Goal: Navigation & Orientation: Find specific page/section

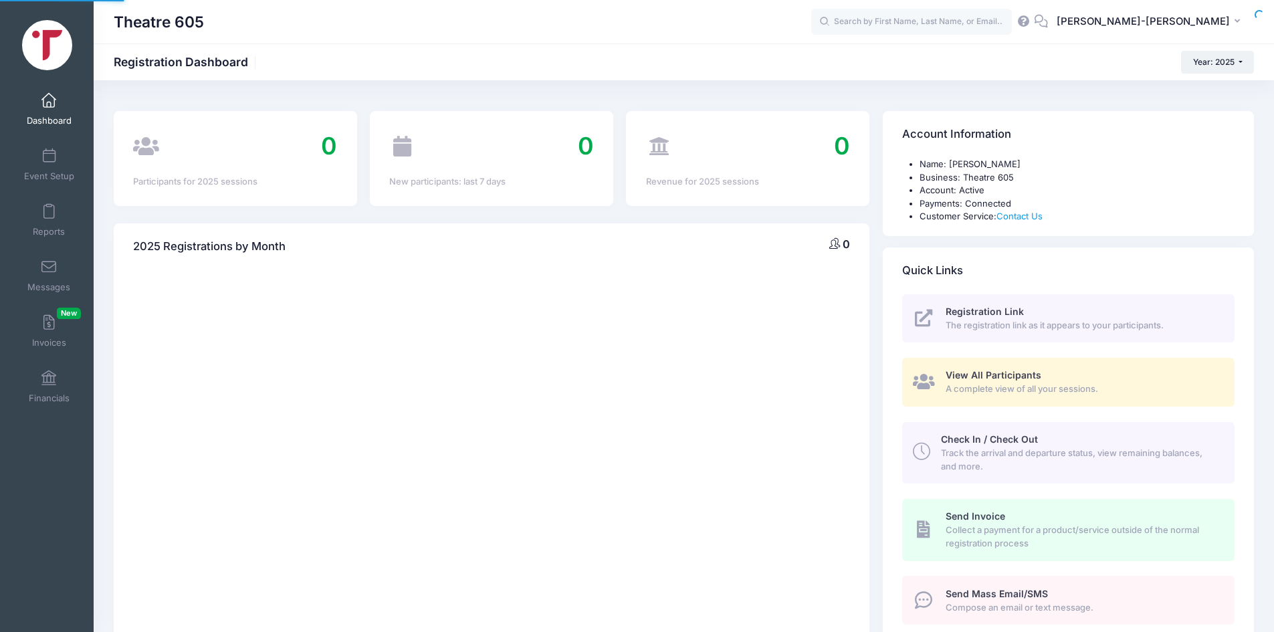
select select
click at [53, 324] on link "Invoices New" at bounding box center [49, 331] width 64 height 47
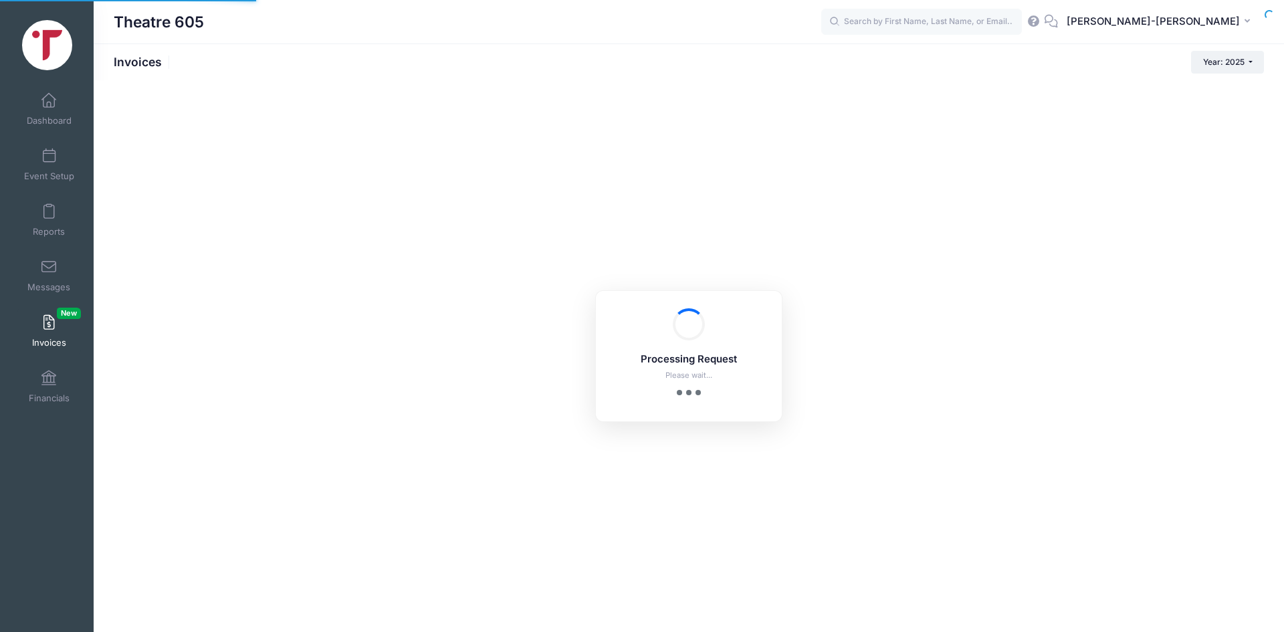
select select
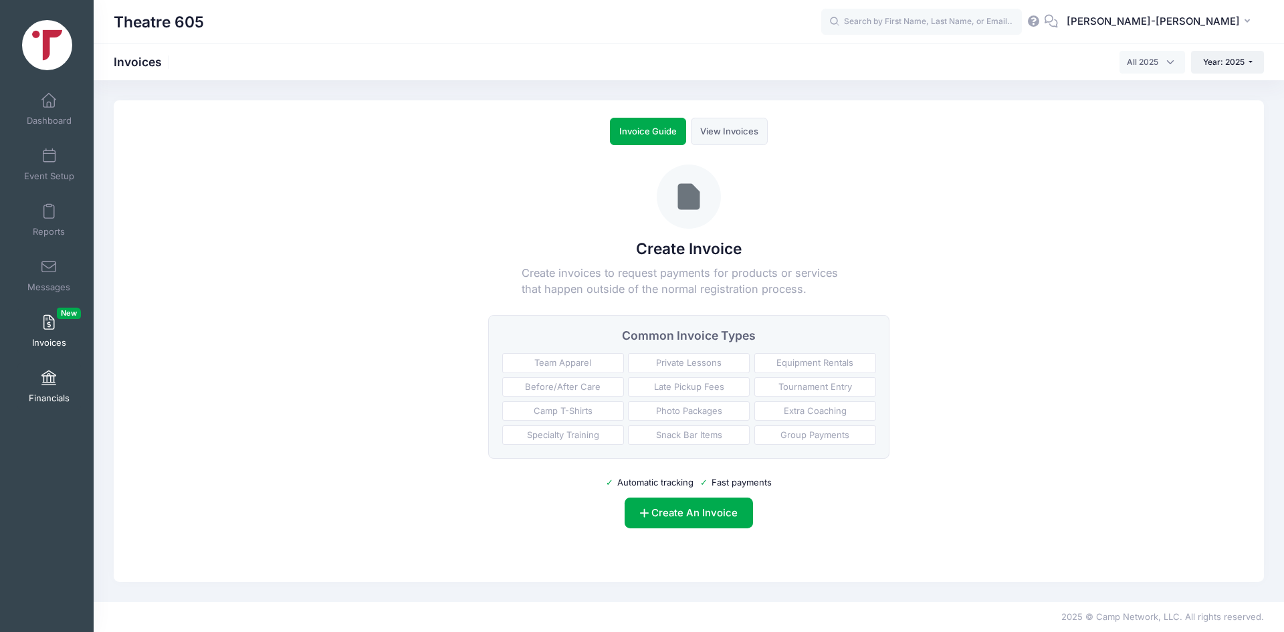
click at [31, 372] on link "Financials" at bounding box center [49, 386] width 64 height 47
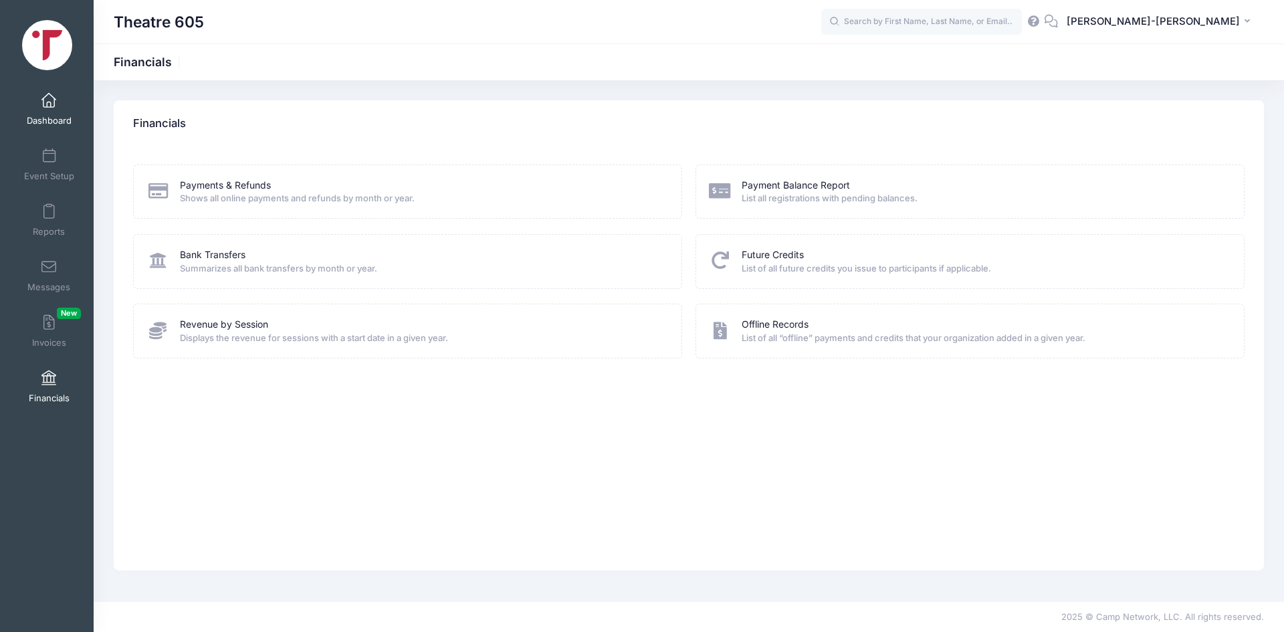
click at [49, 107] on span at bounding box center [49, 101] width 0 height 15
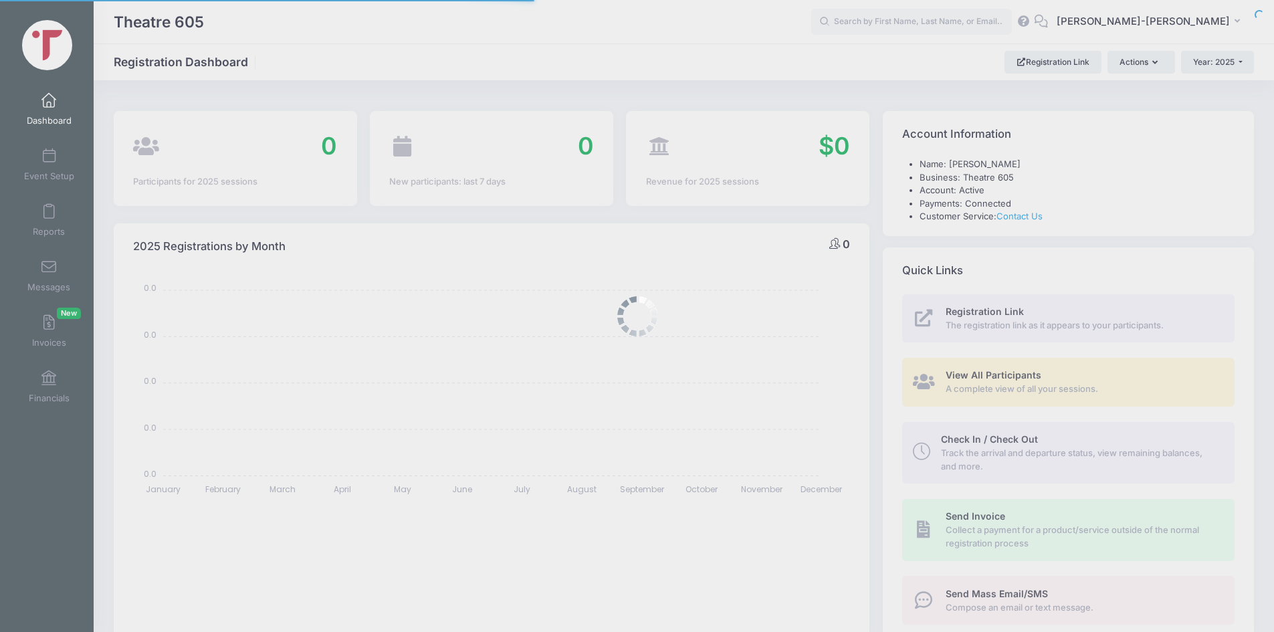
select select
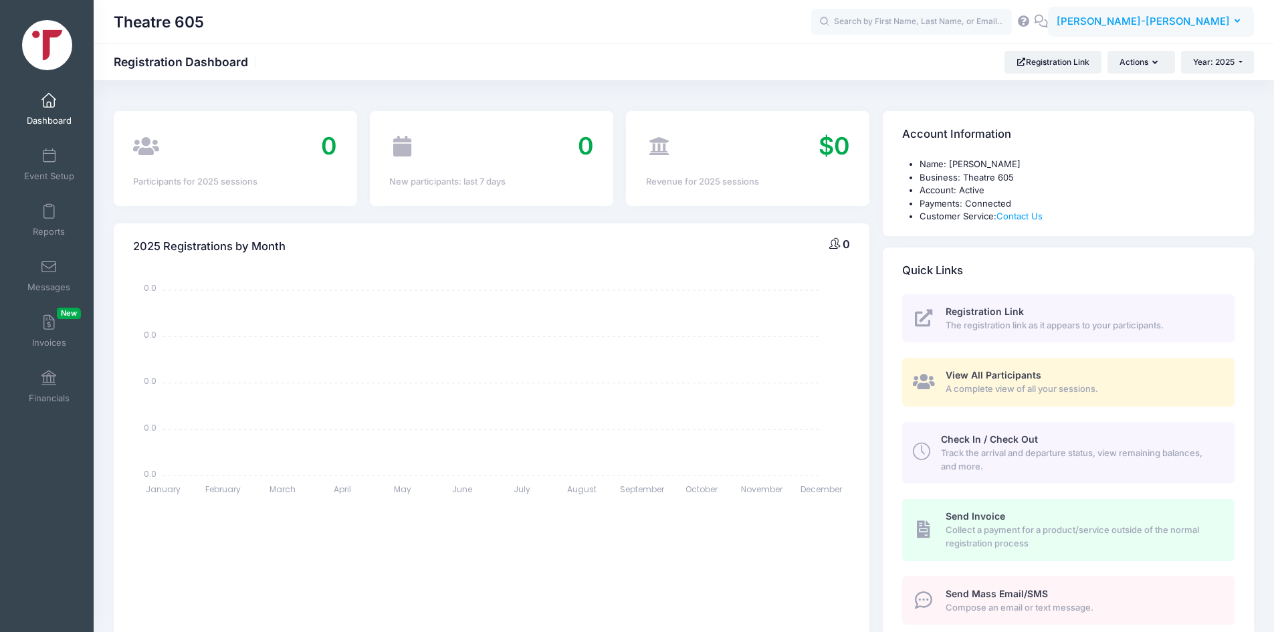
click at [1161, 25] on span "[PERSON_NAME]-[PERSON_NAME]" at bounding box center [1143, 21] width 173 height 15
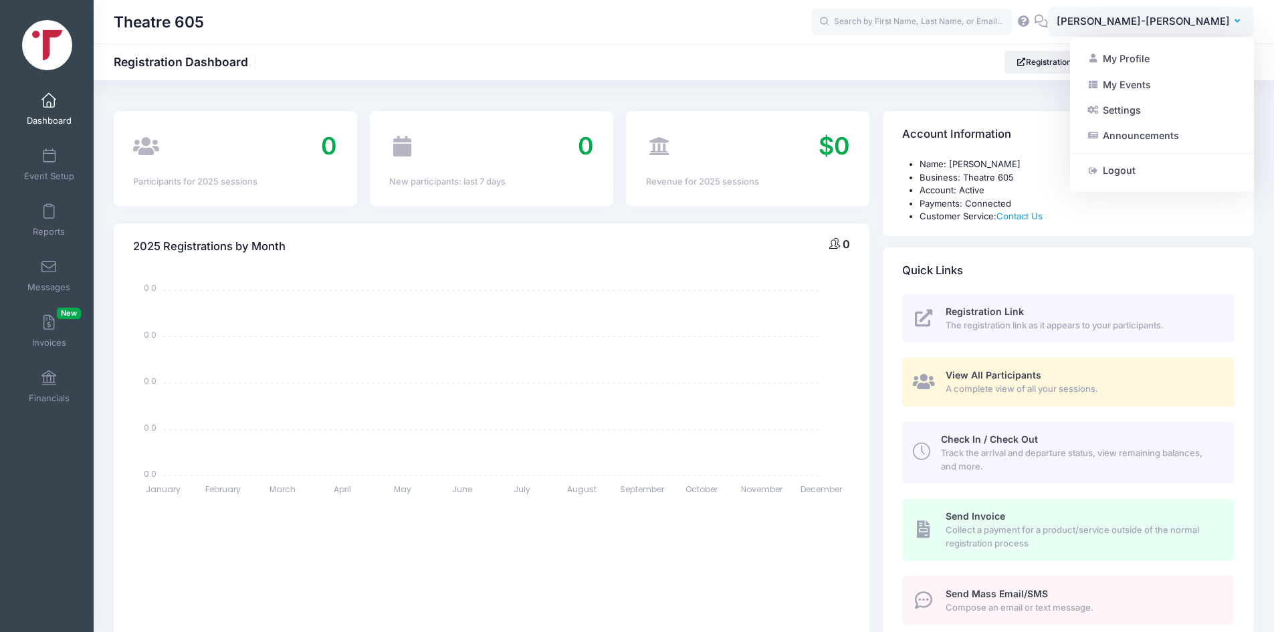
click at [58, 26] on img at bounding box center [47, 45] width 50 height 50
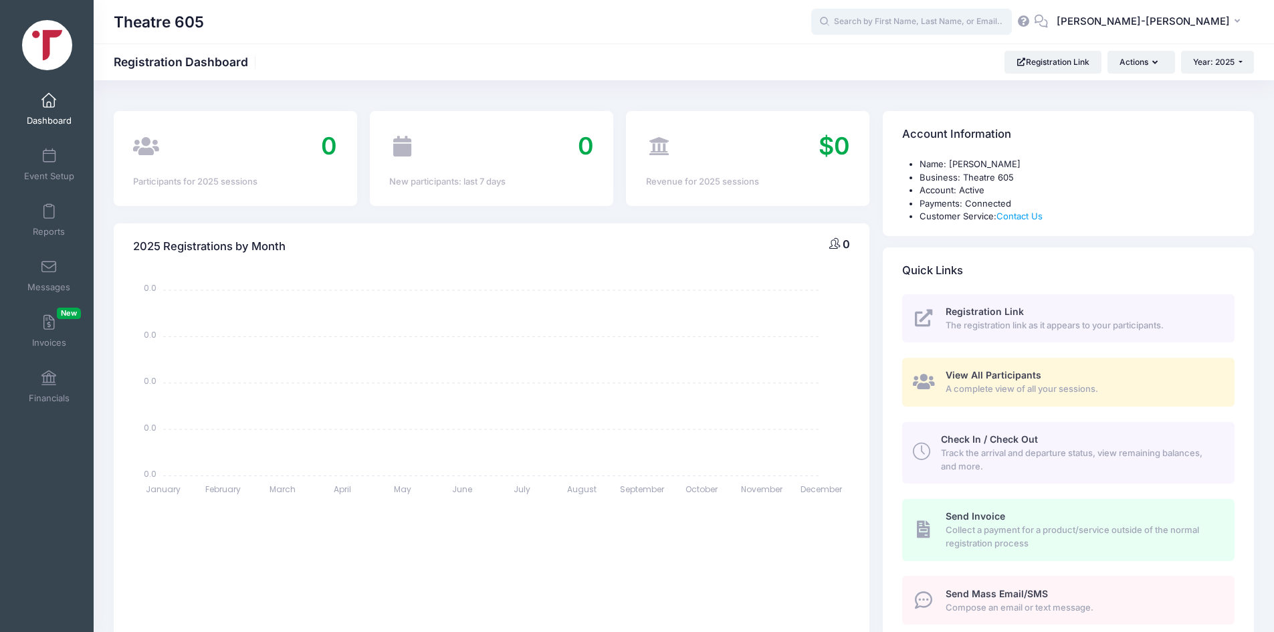
click at [1012, 23] on input "text" at bounding box center [911, 22] width 201 height 27
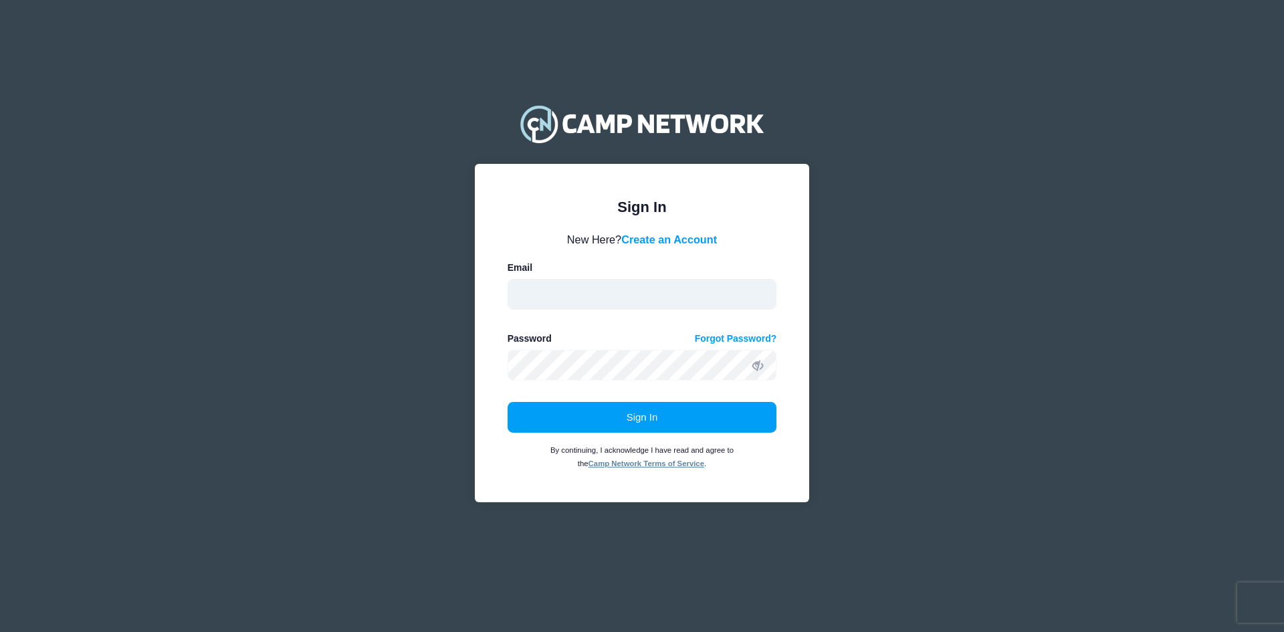
type input "liam@blackhillsplayhouse.com"
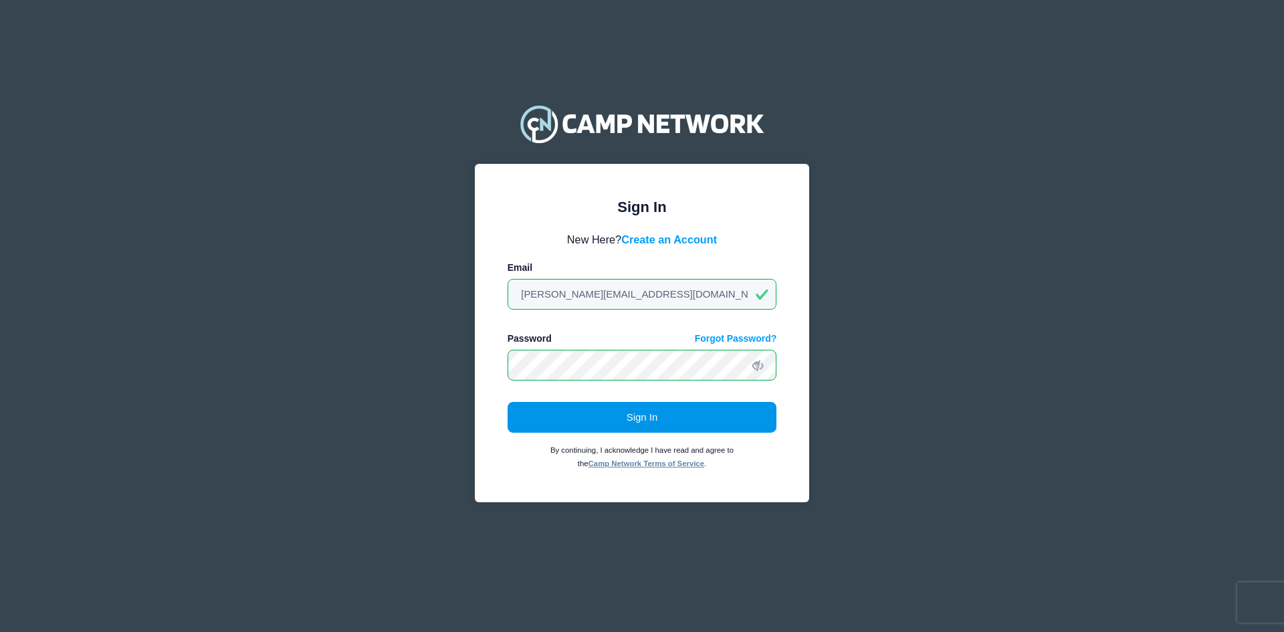
click at [695, 415] on button "Sign In" at bounding box center [643, 417] width 270 height 31
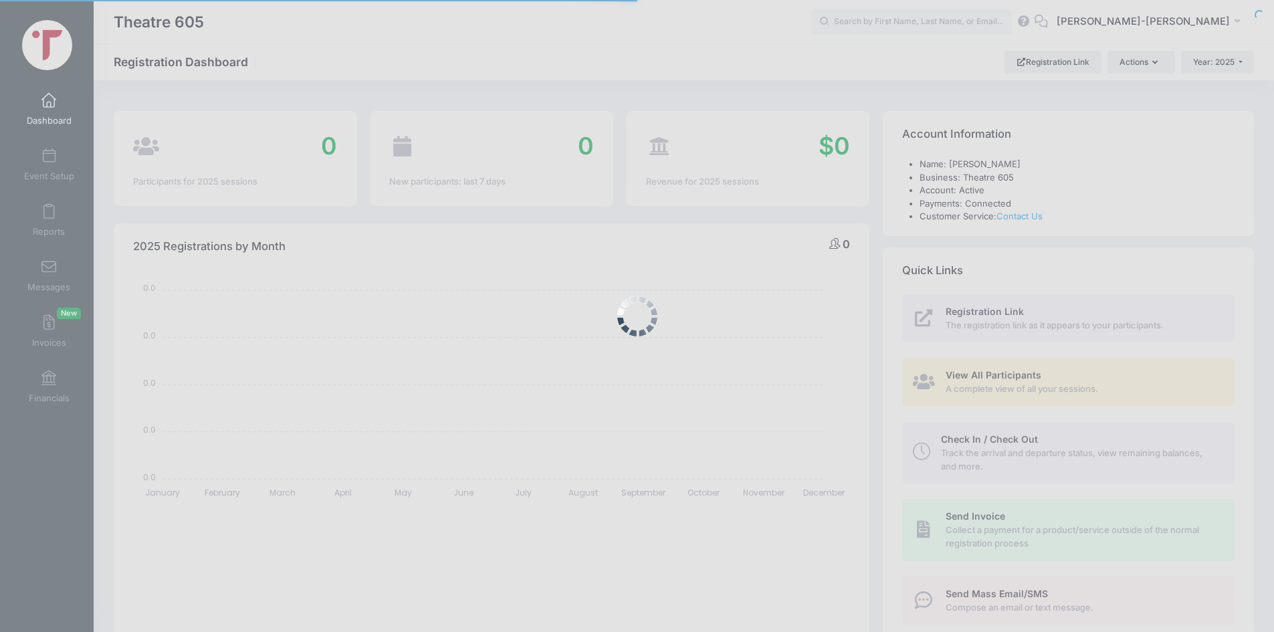
select select
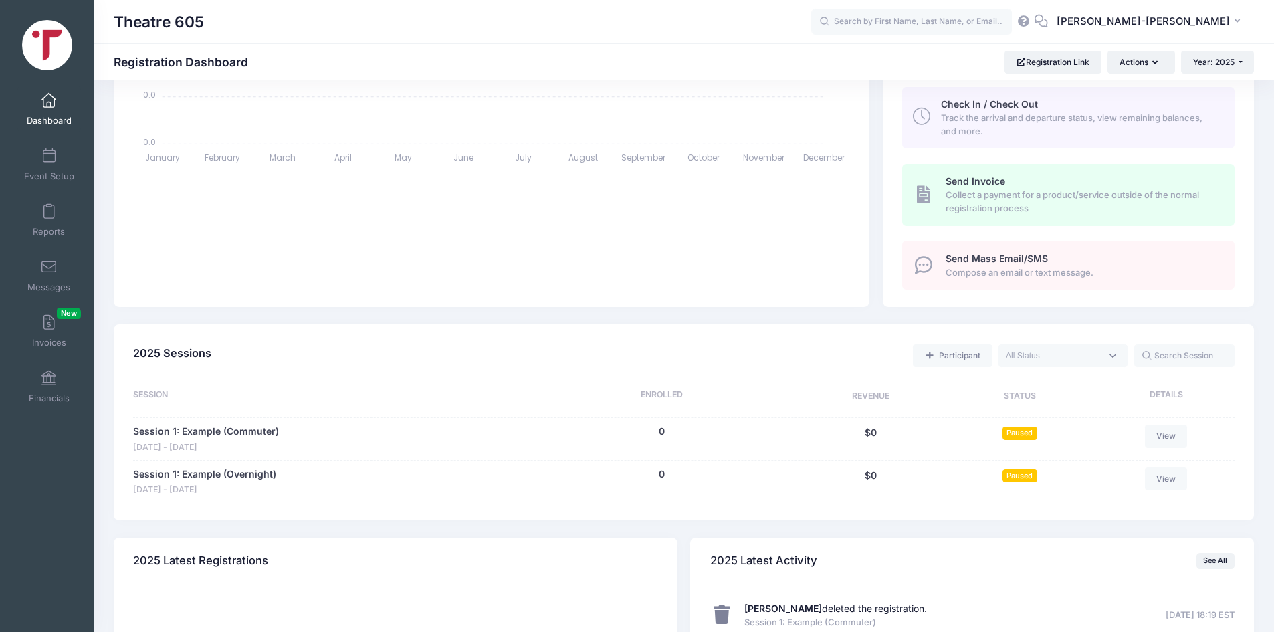
scroll to position [334, 0]
click at [49, 157] on span at bounding box center [49, 156] width 0 height 15
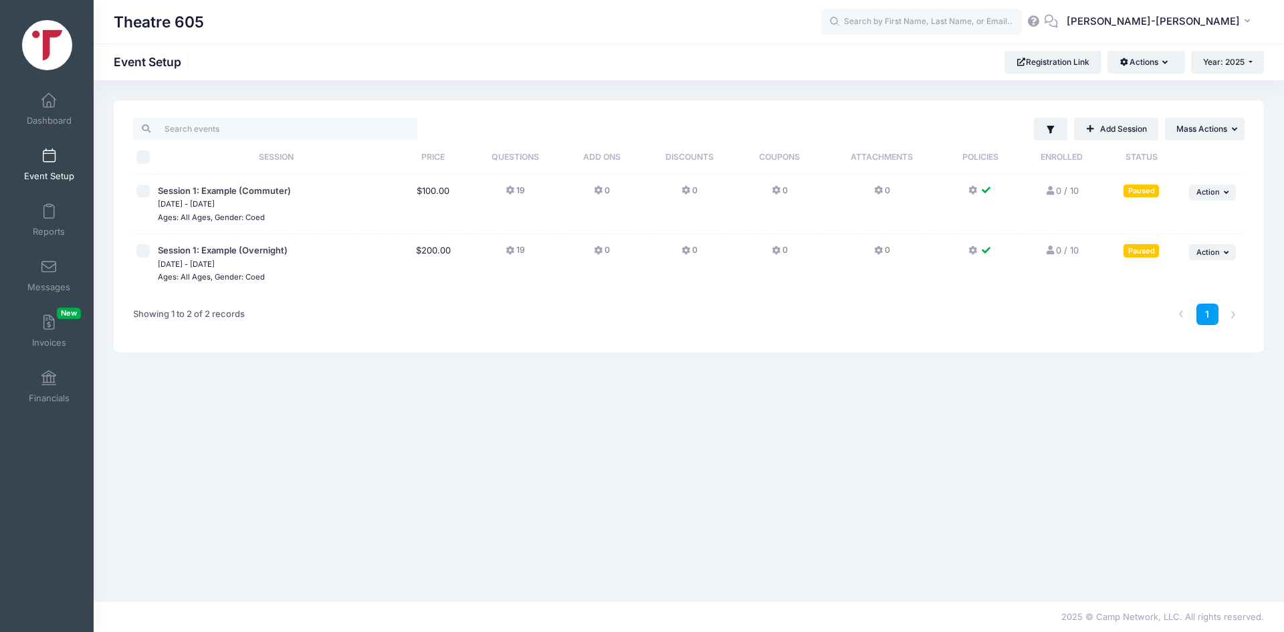
click at [58, 33] on img at bounding box center [47, 45] width 50 height 50
